Goal: Task Accomplishment & Management: Use online tool/utility

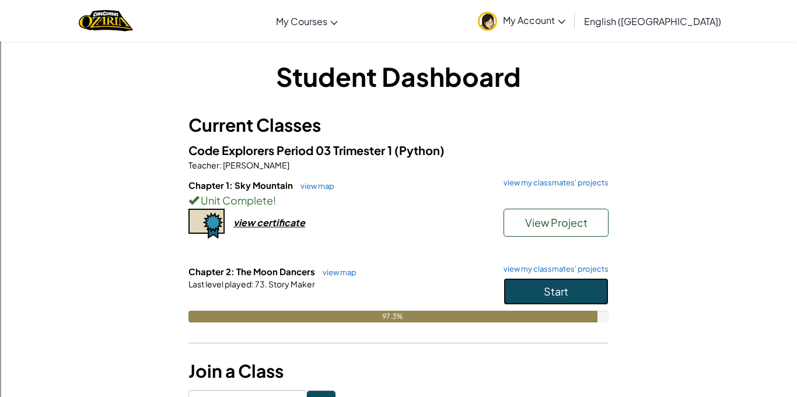
click at [590, 283] on button "Start" at bounding box center [555, 291] width 105 height 27
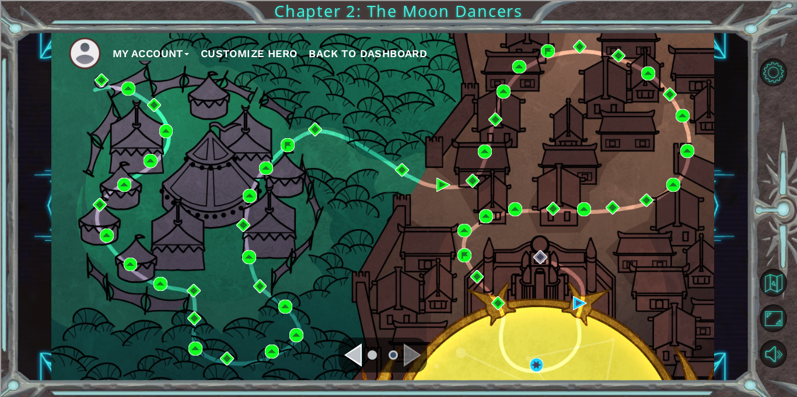
click at [528, 367] on div "My Account Customize Hero Back to Dashboard" at bounding box center [382, 205] width 662 height 349
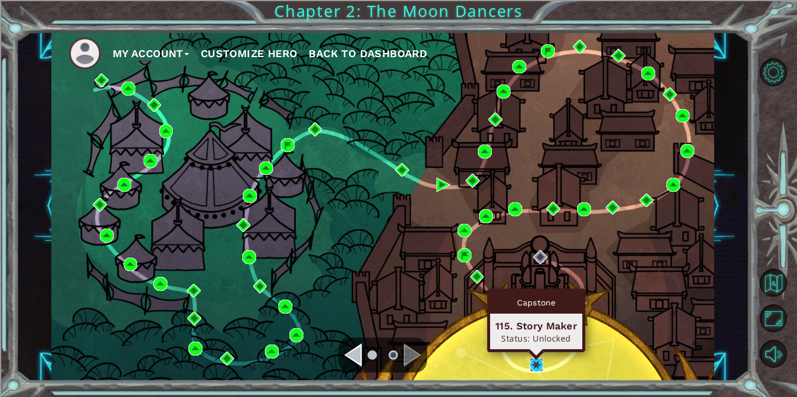
click at [535, 366] on img at bounding box center [536, 365] width 14 height 14
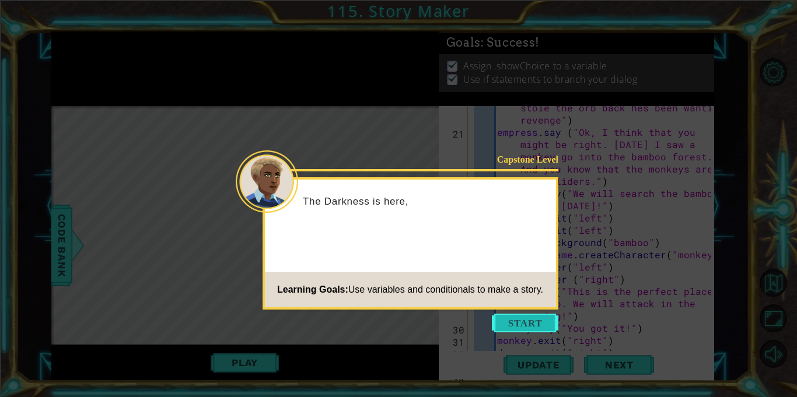
click at [512, 317] on button "Start" at bounding box center [525, 323] width 66 height 19
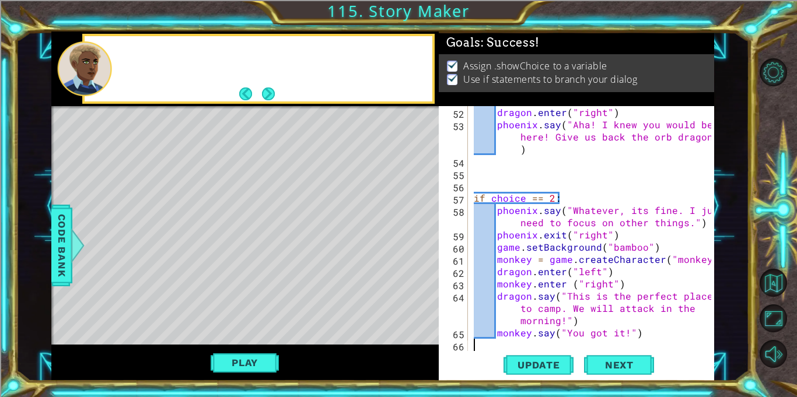
scroll to position [906, 0]
click at [251, 362] on button "Play" at bounding box center [245, 363] width 68 height 22
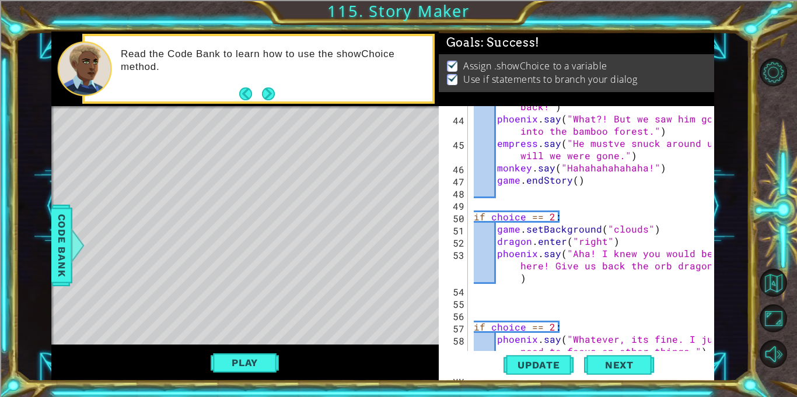
scroll to position [774, 0]
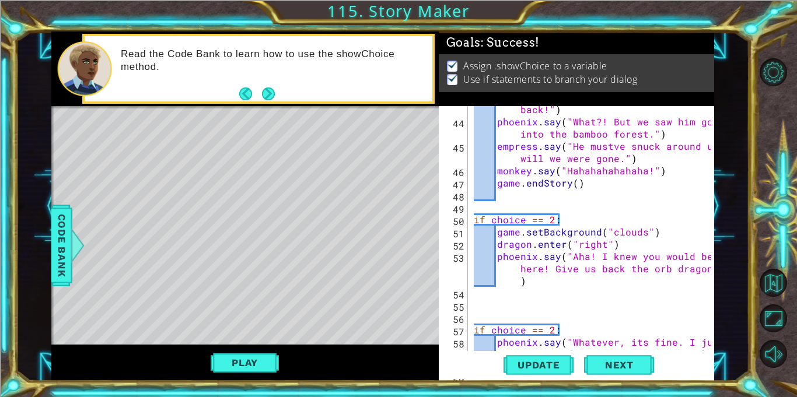
click at [606, 278] on div "monkey . say ( "Hahahahaha! The Dragon is back in the clouds stealing the orb b…" at bounding box center [593, 232] width 245 height 306
type textarea "phoenix.say("Aha! I knew you would be here! Give us back the orb dragon.")"
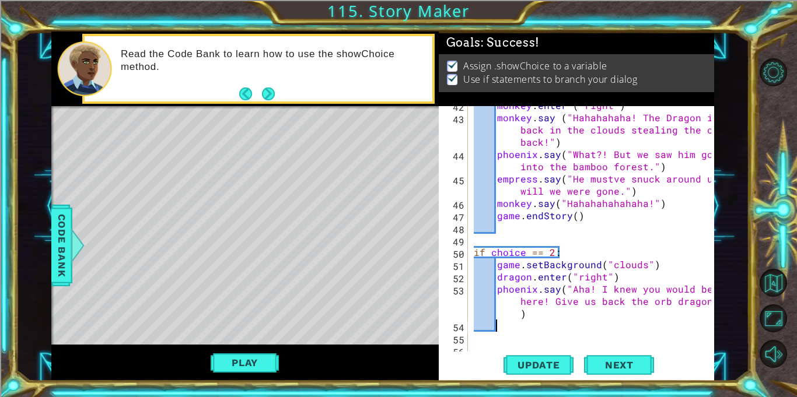
scroll to position [744, 0]
click at [540, 310] on div "monkey . enter ( "right" ) monkey . say ( "Hahahahaha! The Dragon is back in th…" at bounding box center [593, 231] width 245 height 269
type textarea "phoenix.say("Aha! I knew you would be here! Give us back the orb dragon.")"
click at [387, 107] on div at bounding box center [244, 107] width 387 height 3
click at [597, 299] on div "monkey . enter ( "right" ) monkey . say ( "Hahahahaha! The Dragon is back in th…" at bounding box center [593, 231] width 245 height 269
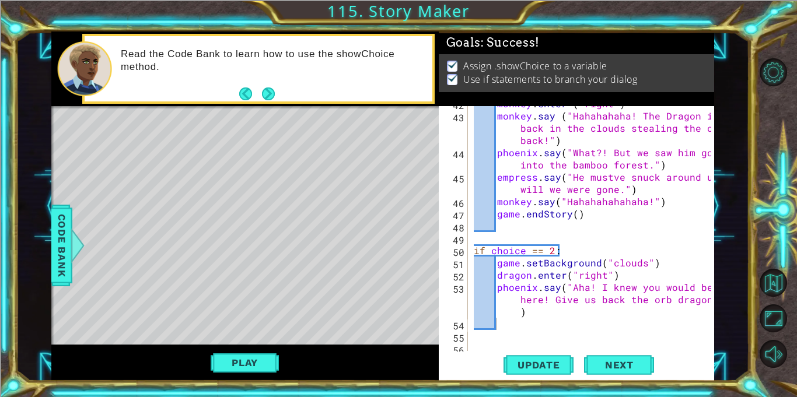
type textarea "phoenix.say("Aha! I knew you would be here! Give us back the orb dragon.")"
click at [503, 329] on div "monkey . enter ( "right" ) monkey . say ( "Hahahahaha! The Dragon is back in th…" at bounding box center [593, 231] width 245 height 269
click at [560, 355] on button "Update" at bounding box center [538, 365] width 70 height 27
click at [243, 360] on button "Play" at bounding box center [245, 363] width 68 height 22
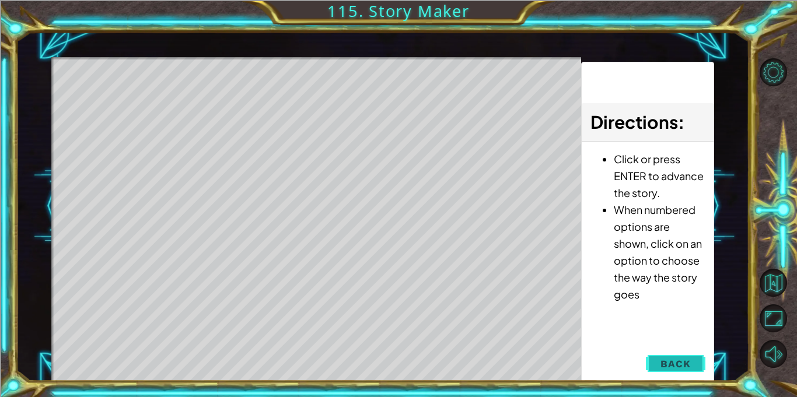
click at [658, 370] on button "Back" at bounding box center [675, 363] width 59 height 23
